Goal: Communication & Community: Answer question/provide support

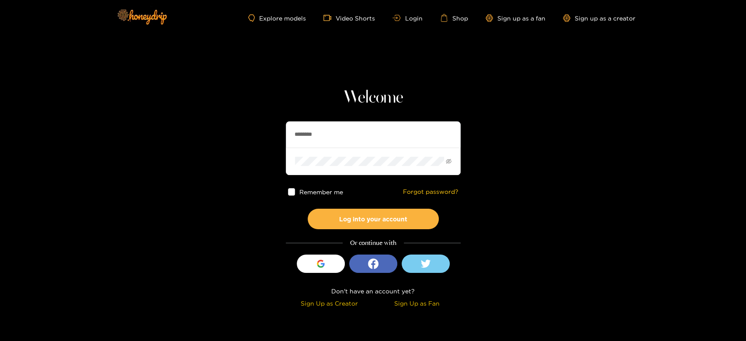
drag, startPoint x: 358, startPoint y: 128, endPoint x: 251, endPoint y: 132, distance: 107.1
click at [251, 132] on section "Welcome ******** Remember me Forgot password? Log into your account Or continue…" at bounding box center [373, 155] width 746 height 311
paste input "***"
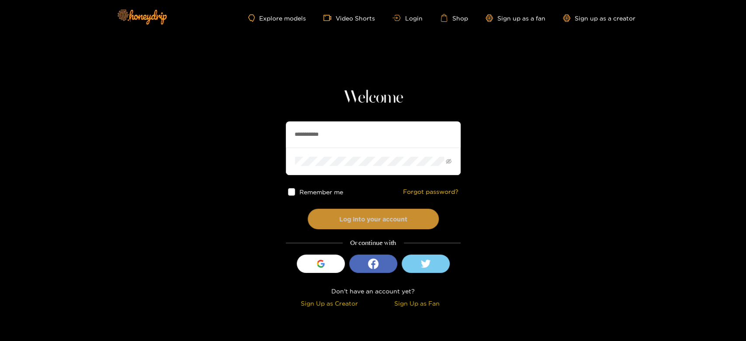
type input "**********"
click at [343, 218] on button "Log into your account" at bounding box center [373, 219] width 131 height 21
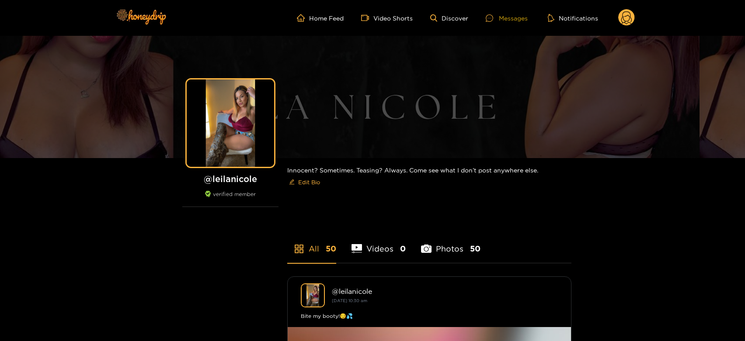
click at [505, 16] on div "Messages" at bounding box center [506, 18] width 42 height 10
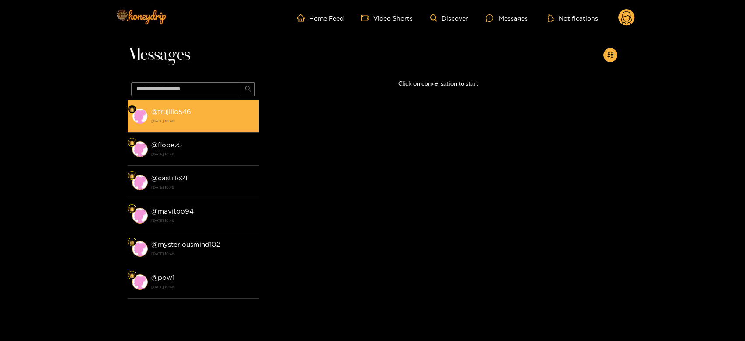
click at [212, 115] on div "@ trujillo546 [DATE] 10:46" at bounding box center [202, 116] width 103 height 20
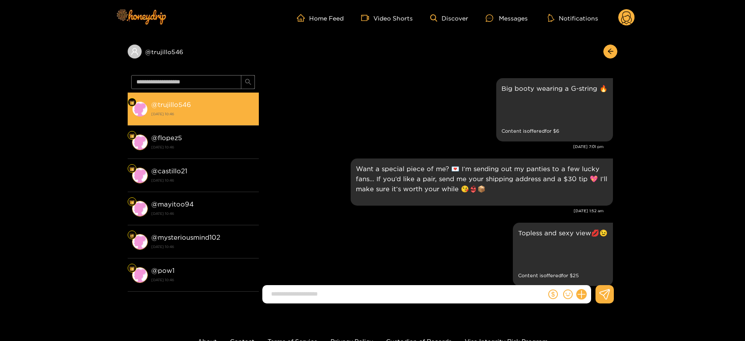
scroll to position [1907, 0]
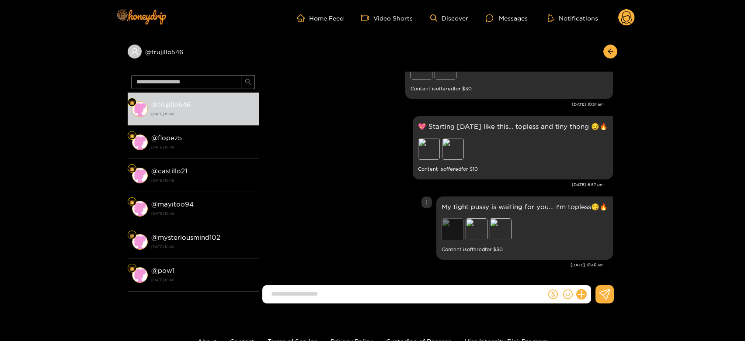
click at [462, 237] on div "Preview" at bounding box center [452, 229] width 22 height 22
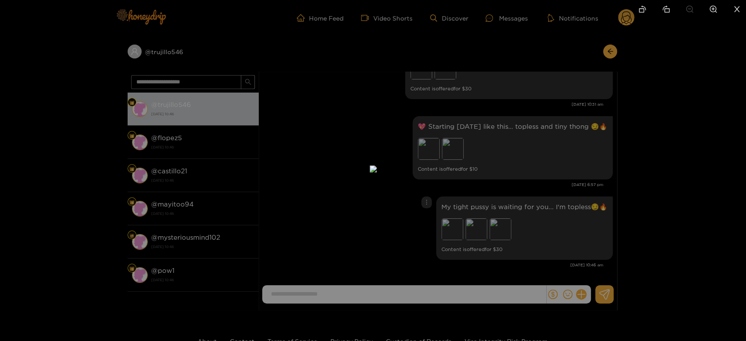
click at [518, 234] on div at bounding box center [373, 170] width 746 height 341
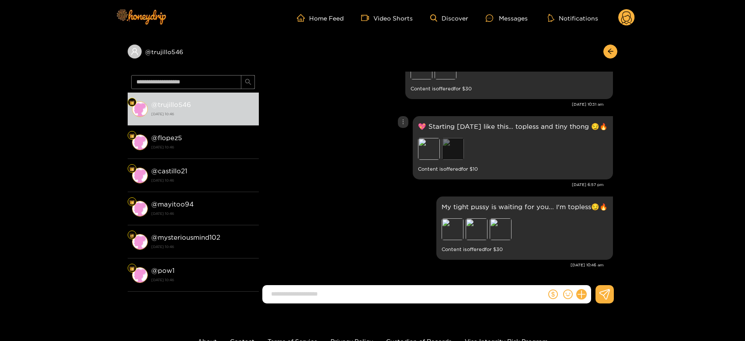
click at [447, 139] on div "Preview" at bounding box center [453, 149] width 22 height 22
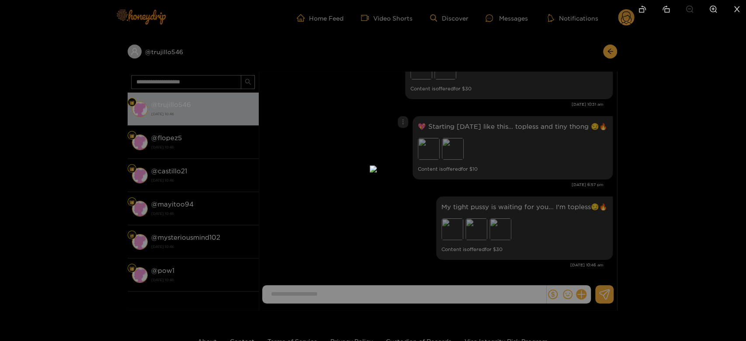
click at [517, 149] on div at bounding box center [373, 170] width 746 height 341
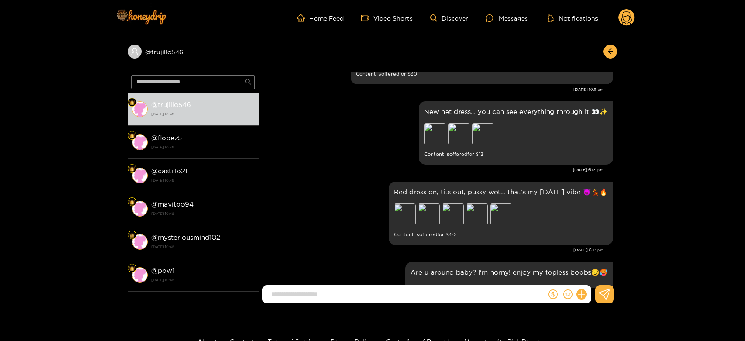
scroll to position [1651, 0]
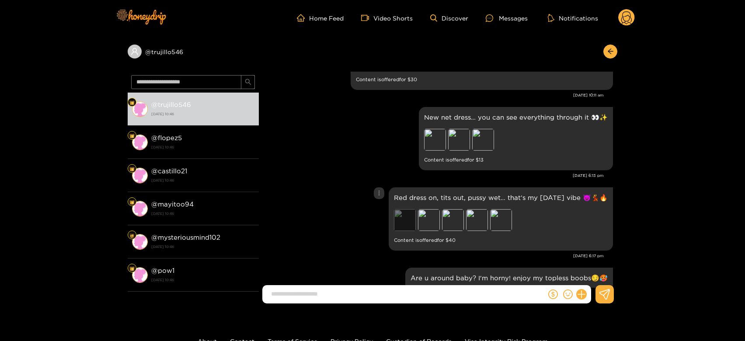
click at [407, 214] on div "Preview" at bounding box center [405, 220] width 22 height 22
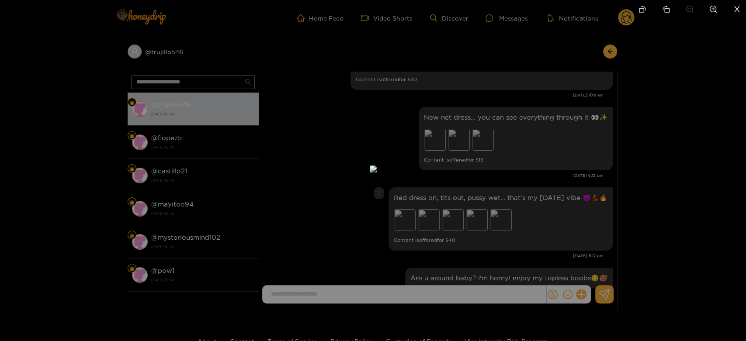
click at [515, 218] on div at bounding box center [373, 170] width 746 height 341
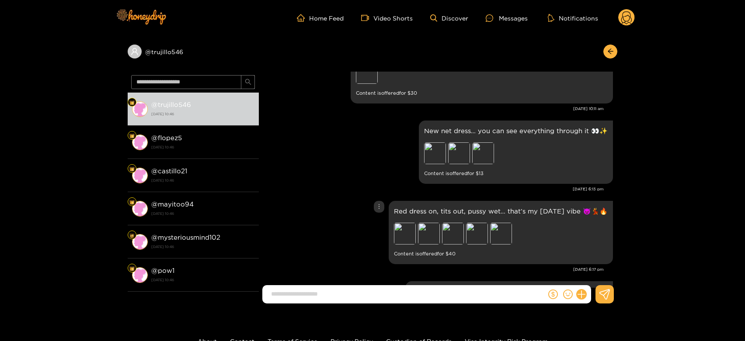
scroll to position [1637, 0]
click at [436, 159] on div "Preview" at bounding box center [435, 155] width 22 height 22
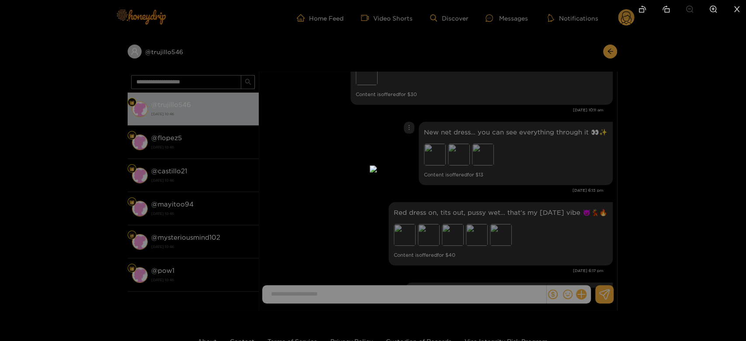
click at [512, 168] on div at bounding box center [373, 170] width 746 height 341
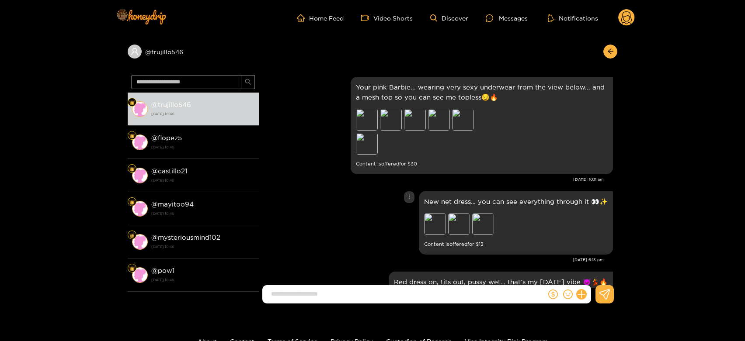
scroll to position [1566, 0]
click at [466, 114] on div "Preview" at bounding box center [463, 121] width 22 height 22
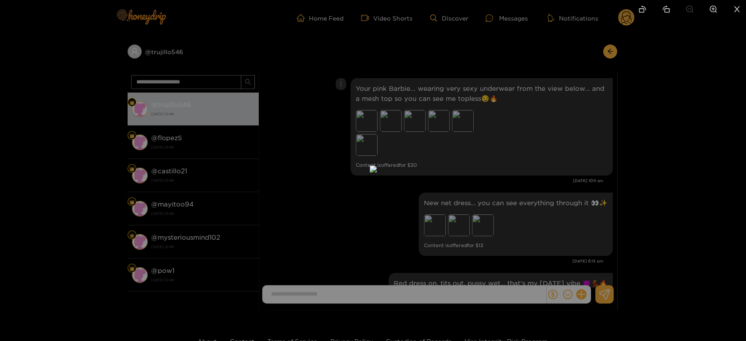
click at [518, 146] on div at bounding box center [373, 170] width 746 height 341
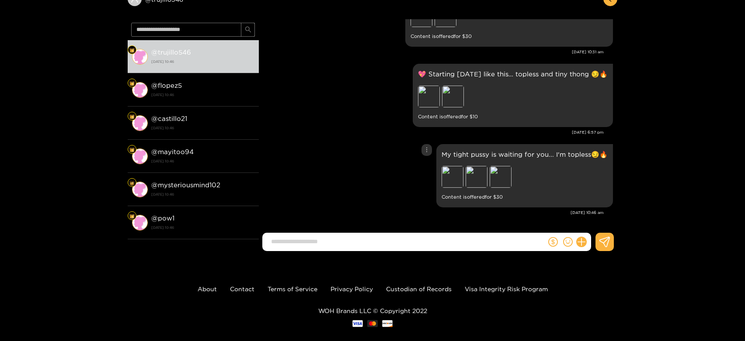
scroll to position [52, 0]
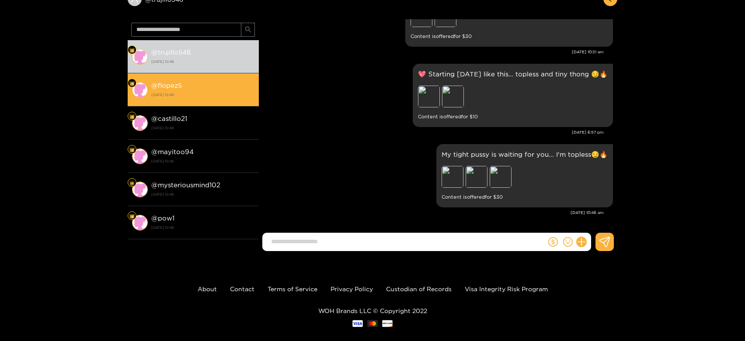
click at [217, 91] on strong "[DATE] 10:46" at bounding box center [202, 95] width 103 height 8
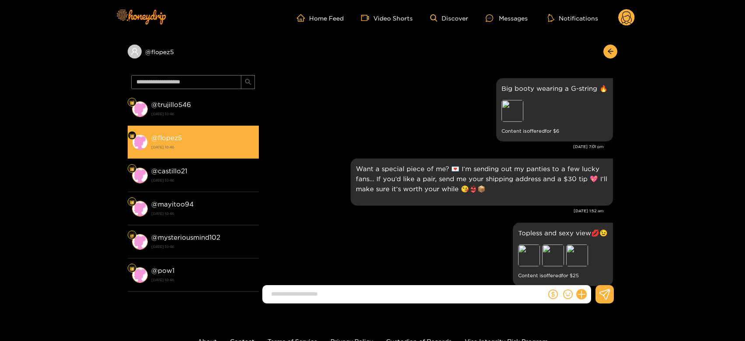
scroll to position [1907, 0]
